Goal: Task Accomplishment & Management: Use online tool/utility

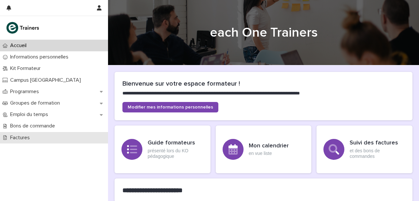
click at [23, 136] on p "Factures" at bounding box center [21, 138] width 27 height 6
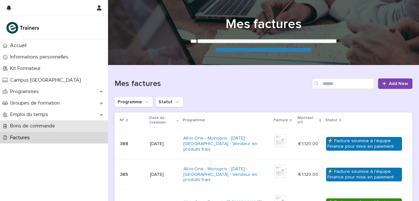
click at [31, 124] on p "Bons de commande" at bounding box center [34, 126] width 53 height 6
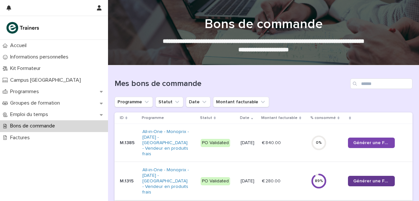
click at [370, 176] on link "Générer une Facture" at bounding box center [371, 181] width 47 height 10
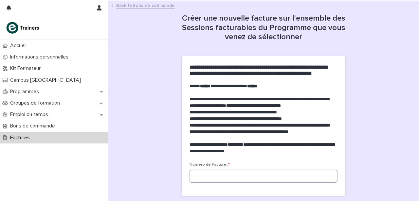
click at [212, 183] on input at bounding box center [263, 176] width 148 height 13
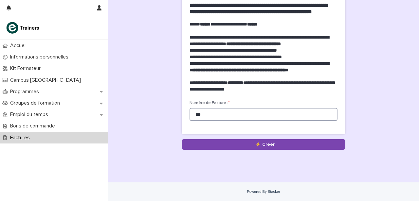
scroll to position [75, 0]
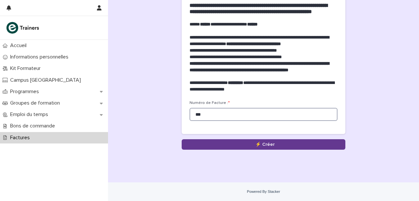
type input "***"
click at [266, 144] on button "Save" at bounding box center [262, 144] width 163 height 10
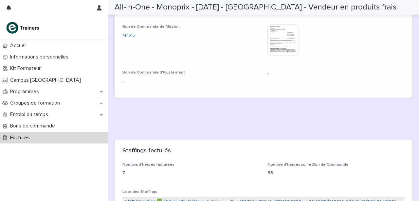
scroll to position [158, 0]
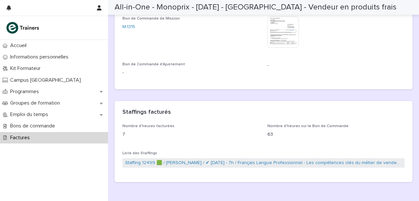
click at [283, 34] on img at bounding box center [282, 31] width 31 height 31
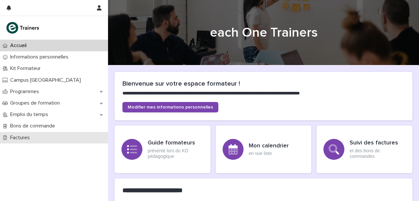
click at [22, 137] on p "Factures" at bounding box center [21, 138] width 27 height 6
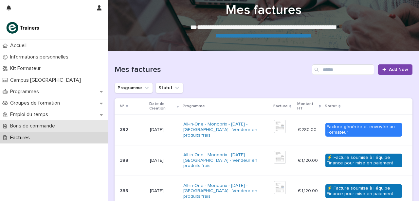
scroll to position [14, 0]
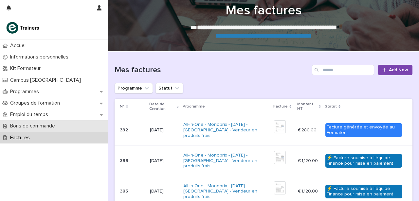
click at [47, 124] on p "Bons de commande" at bounding box center [34, 126] width 53 height 6
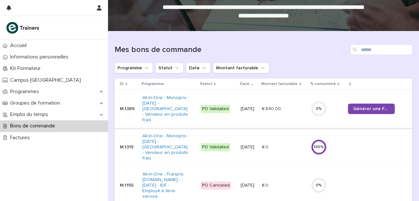
scroll to position [39, 0]
